Goal: Task Accomplishment & Management: Manage account settings

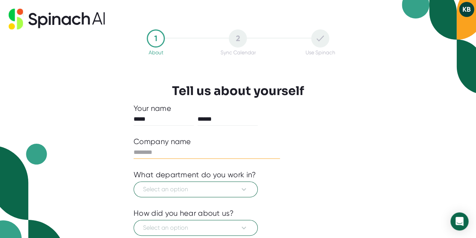
click at [181, 152] on input "text" at bounding box center [207, 152] width 146 height 12
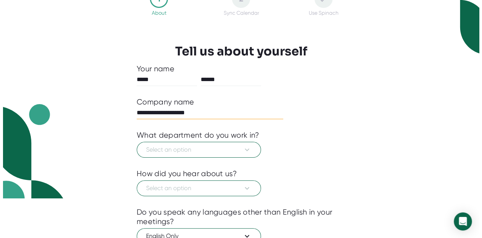
scroll to position [40, 0]
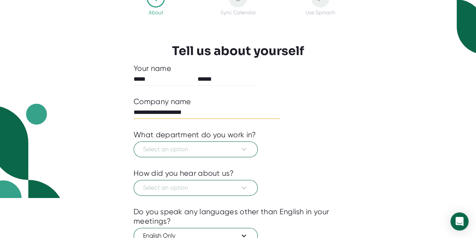
type input "**********"
click at [181, 152] on span "Select an option" at bounding box center [195, 149] width 105 height 9
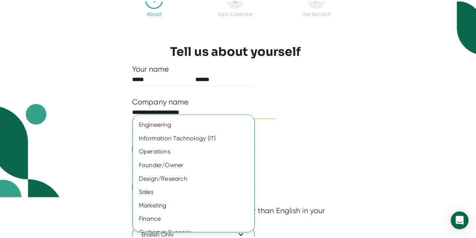
scroll to position [12, 0]
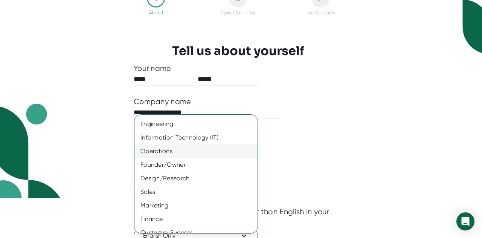
click at [170, 151] on div "Operations" at bounding box center [198, 151] width 129 height 14
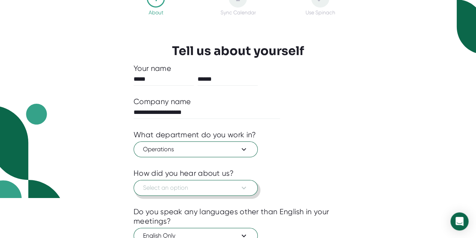
click at [229, 184] on span "Select an option" at bounding box center [195, 187] width 105 height 9
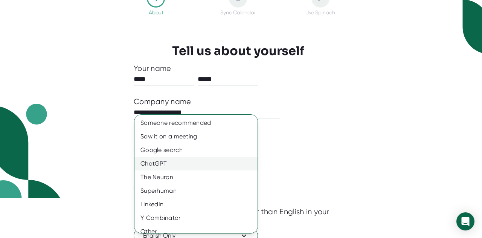
click at [189, 161] on div "ChatGPT" at bounding box center [198, 164] width 129 height 14
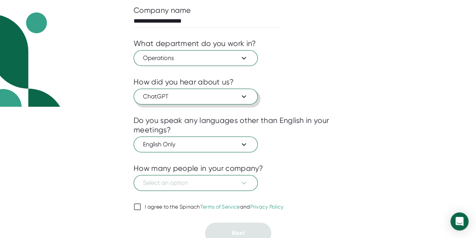
scroll to position [135, 0]
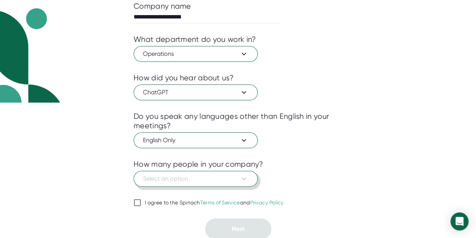
click at [219, 174] on span "Select an option" at bounding box center [195, 178] width 105 height 9
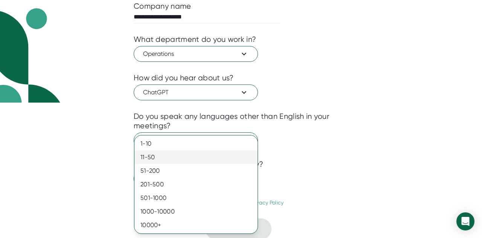
click at [182, 163] on div "11-50" at bounding box center [195, 157] width 123 height 14
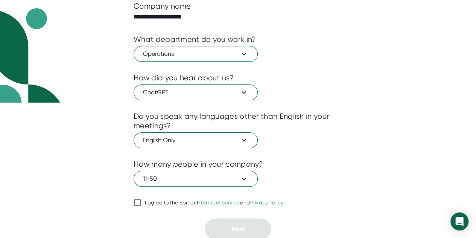
click at [136, 204] on input "I agree to the Spinach Terms of Service and Privacy Policy" at bounding box center [138, 202] width 8 height 9
checkbox input "true"
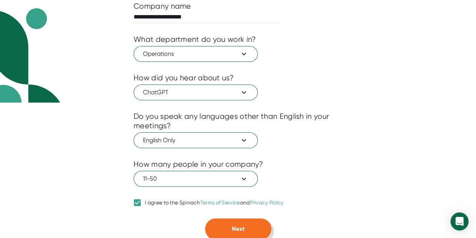
click at [216, 223] on button "Next" at bounding box center [238, 228] width 66 height 21
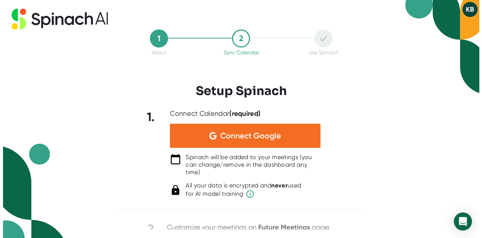
scroll to position [0, 0]
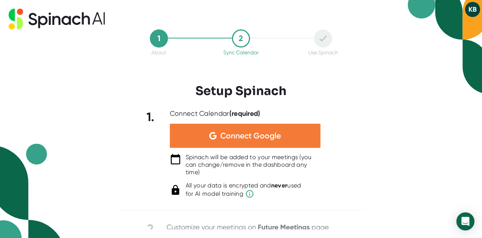
click at [248, 137] on span "Connect Google" at bounding box center [250, 136] width 61 height 8
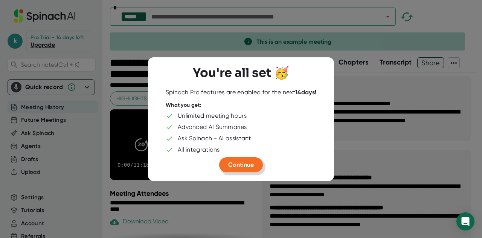
click at [256, 164] on button "Continue" at bounding box center [241, 164] width 44 height 15
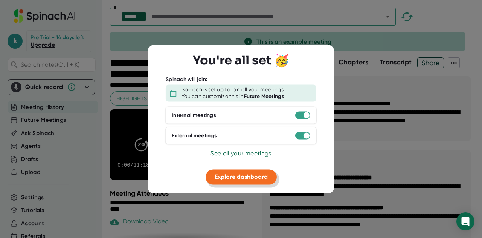
click at [255, 178] on span "Explore dashboard" at bounding box center [241, 176] width 53 height 7
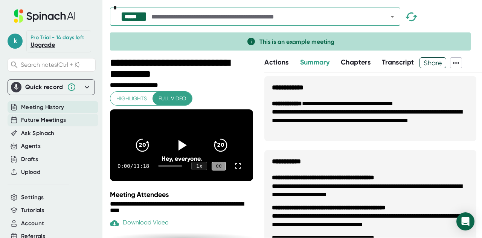
click at [46, 124] on span "Future Meetings" at bounding box center [43, 120] width 45 height 9
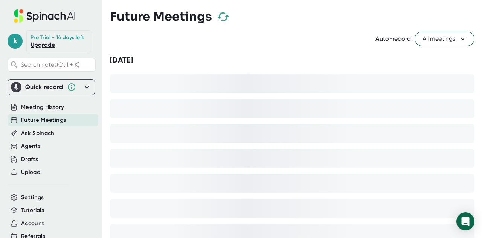
click at [463, 36] on button "All meetings" at bounding box center [444, 39] width 60 height 14
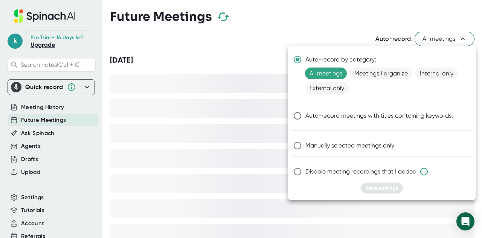
click at [308, 17] on div at bounding box center [241, 119] width 482 height 238
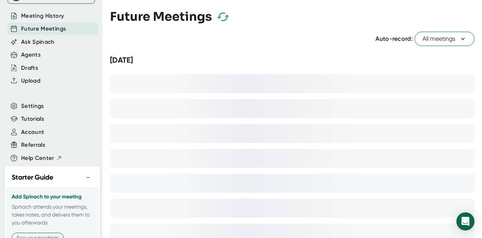
scroll to position [133, 0]
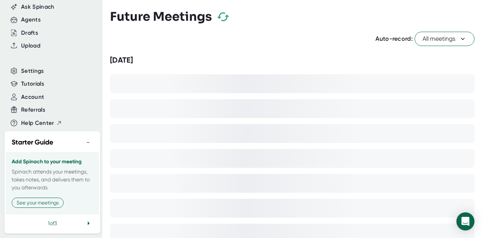
click at [84, 137] on button "−" at bounding box center [88, 142] width 10 height 11
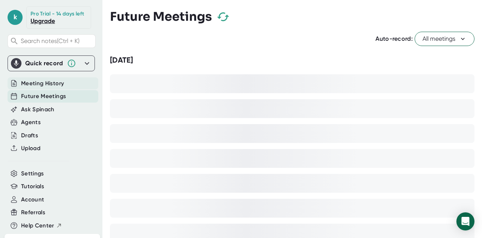
scroll to position [46, 0]
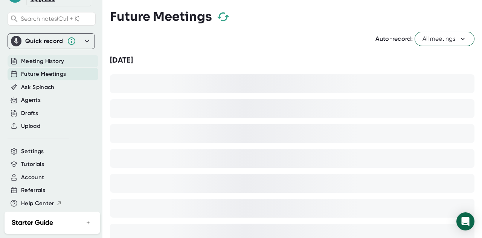
click at [47, 66] on span "Meeting History" at bounding box center [42, 61] width 43 height 9
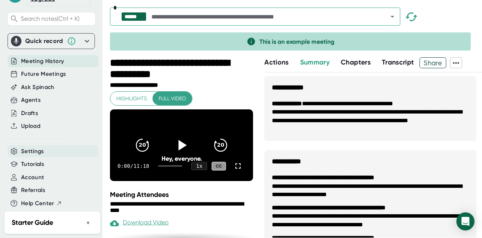
click at [34, 155] on span "Settings" at bounding box center [32, 151] width 23 height 9
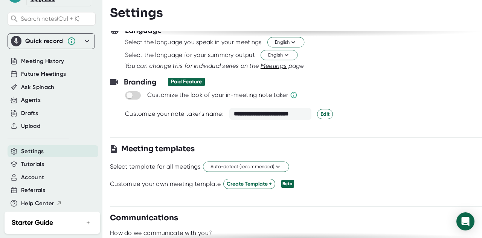
scroll to position [133, 0]
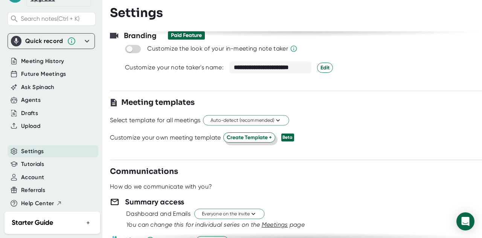
click at [247, 134] on span "Create Template +" at bounding box center [249, 137] width 45 height 8
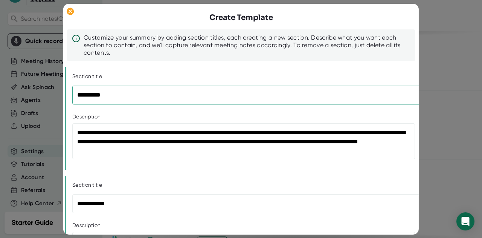
click at [165, 95] on input "**********" at bounding box center [246, 94] width 349 height 19
type input "*"
type input "**********"
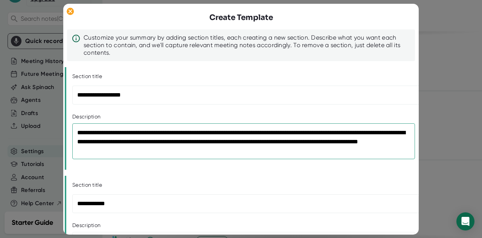
click at [169, 153] on textarea "**********" at bounding box center [243, 141] width 343 height 36
click at [378, 133] on textarea "**********" at bounding box center [243, 141] width 343 height 36
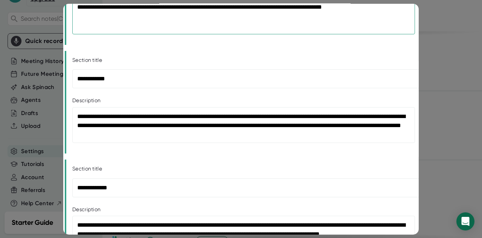
scroll to position [135, 0]
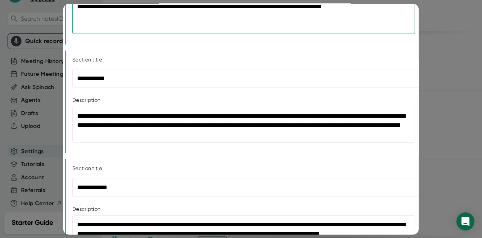
type textarea "**********"
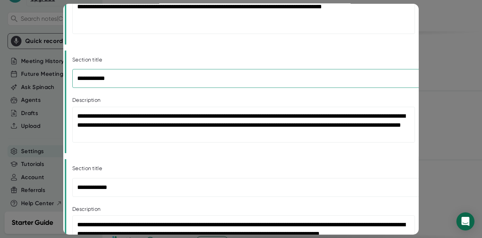
click at [149, 74] on input "**********" at bounding box center [246, 78] width 349 height 19
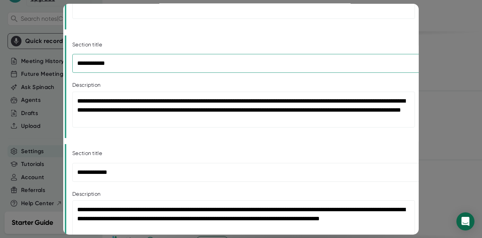
scroll to position [0, 0]
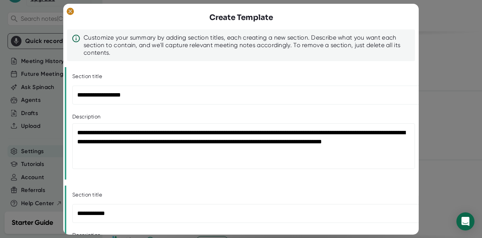
click at [70, 15] on ellipse at bounding box center [70, 12] width 7 height 8
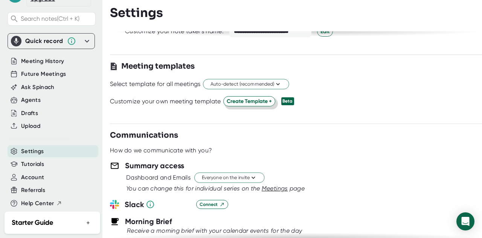
scroll to position [171, 0]
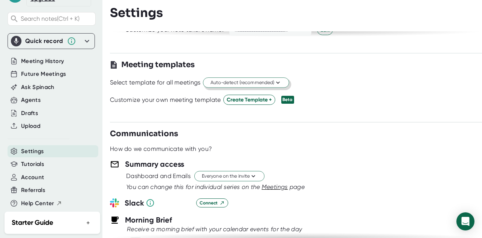
click at [276, 84] on icon at bounding box center [277, 82] width 7 height 7
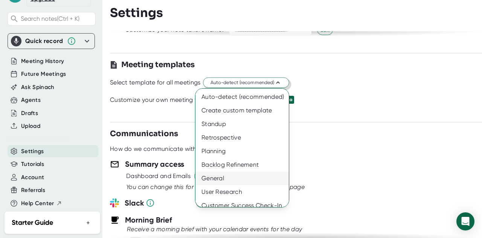
click at [246, 173] on div "General" at bounding box center [244, 178] width 99 height 14
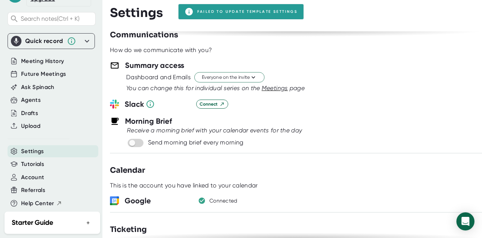
scroll to position [270, 0]
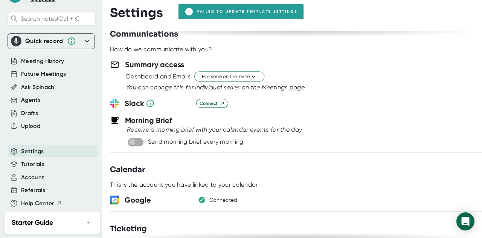
click at [137, 139] on input "checkbox" at bounding box center [131, 142] width 21 height 7
checkbox input "true"
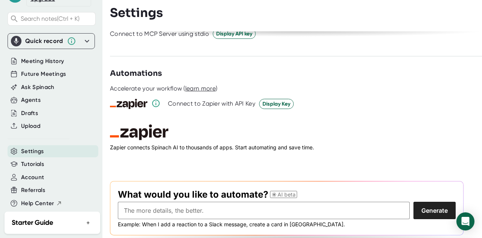
scroll to position [1052, 0]
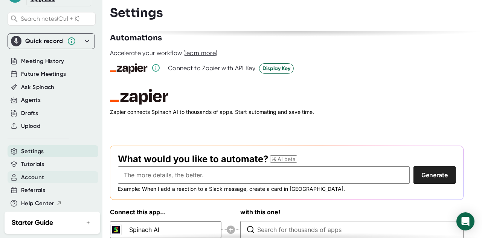
click at [40, 181] on span "Account" at bounding box center [32, 177] width 23 height 9
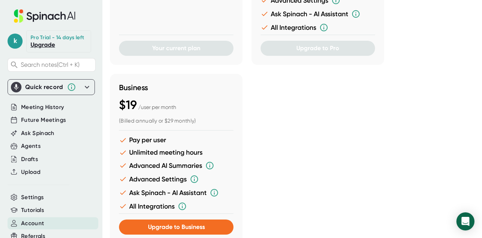
click at [85, 91] on icon at bounding box center [86, 86] width 9 height 9
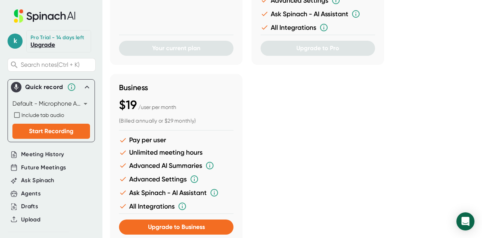
click at [82, 91] on icon at bounding box center [86, 86] width 9 height 9
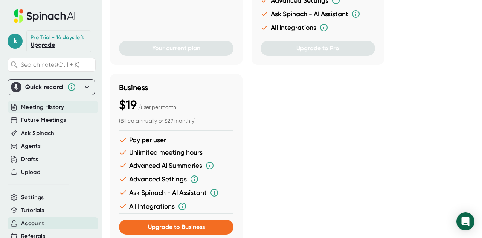
click at [40, 111] on span "Meeting History" at bounding box center [42, 107] width 43 height 9
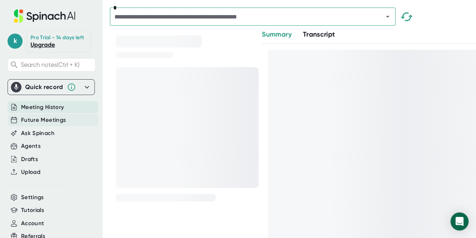
click at [40, 124] on span "Future Meetings" at bounding box center [43, 120] width 45 height 9
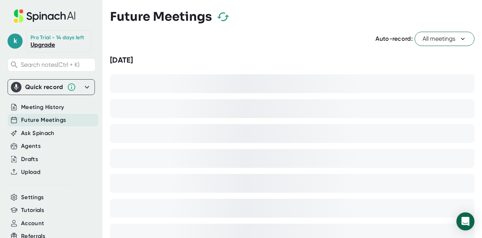
click at [176, 58] on div "[DATE]" at bounding box center [292, 59] width 364 height 9
